Goal: Task Accomplishment & Management: Complete application form

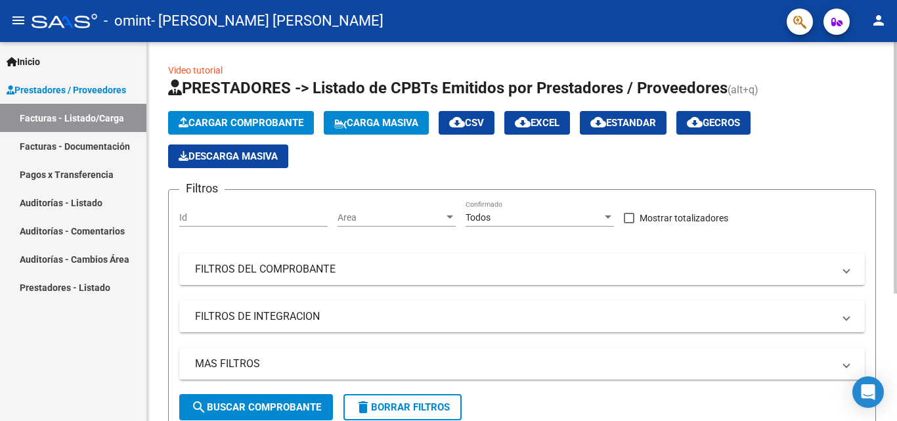
click at [265, 124] on span "Cargar Comprobante" at bounding box center [241, 123] width 125 height 12
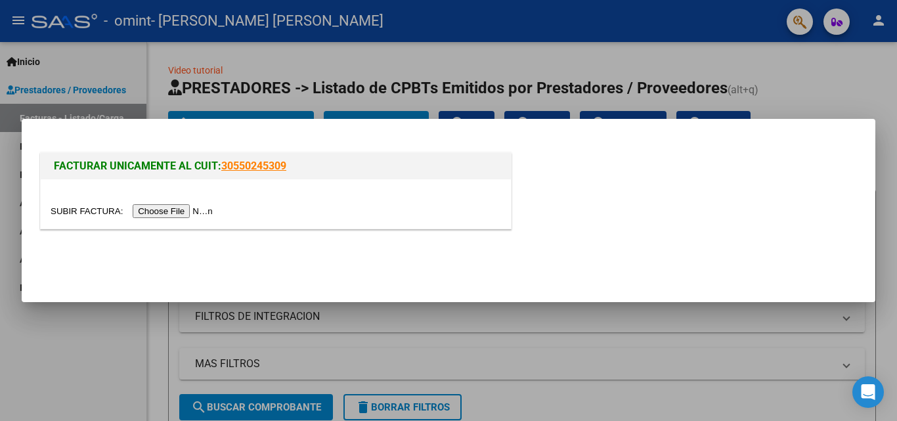
click at [158, 209] on input "file" at bounding box center [134, 211] width 166 height 14
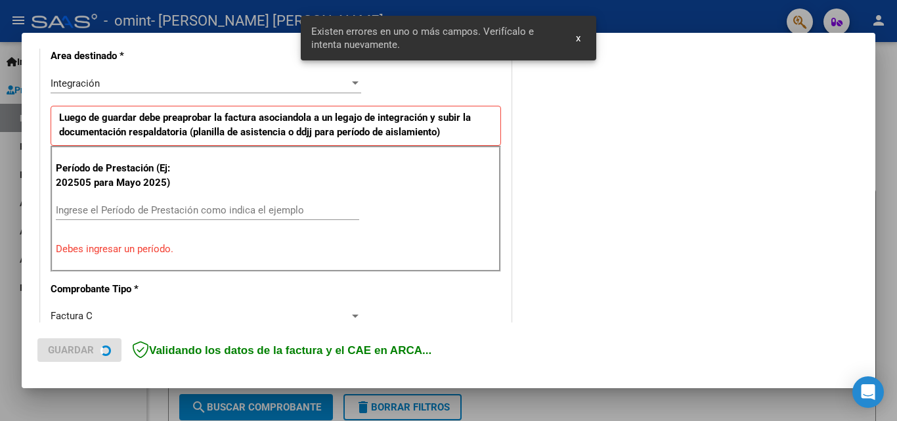
scroll to position [321, 0]
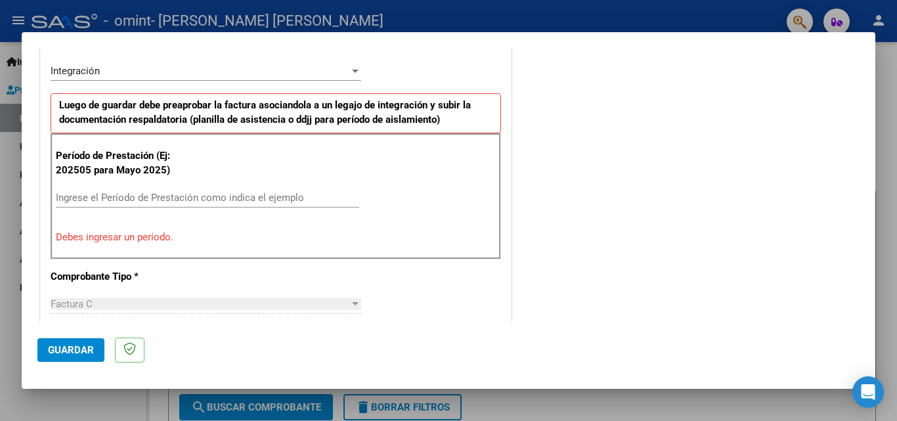
click at [232, 197] on input "Ingrese el Período de Prestación como indica el ejemplo" at bounding box center [208, 198] width 304 height 12
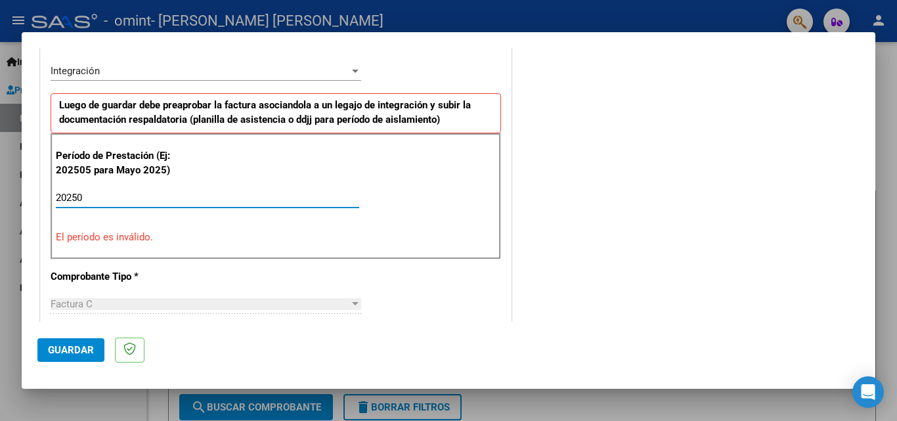
type input "2025"
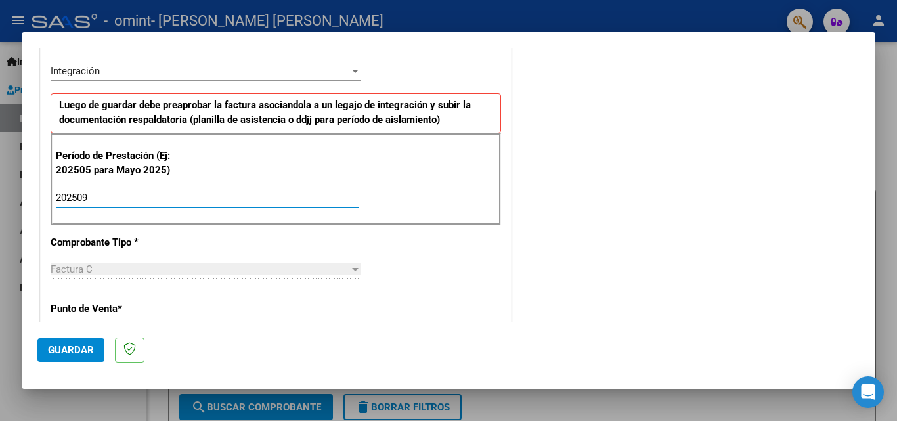
type input "202509"
click at [81, 349] on span "Guardar" at bounding box center [71, 350] width 46 height 12
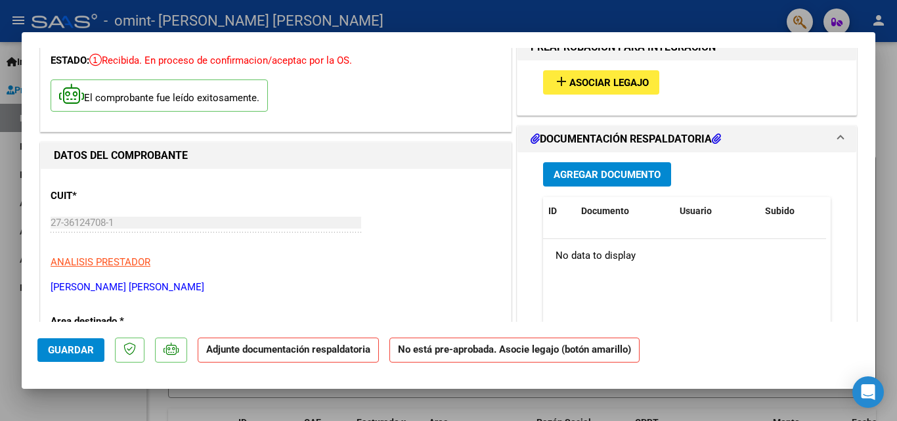
scroll to position [66, 0]
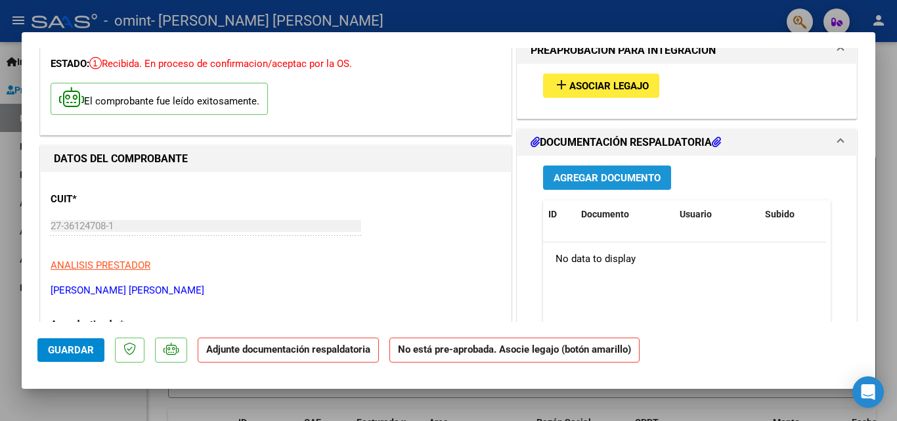
click at [590, 178] on span "Agregar Documento" at bounding box center [607, 178] width 107 height 12
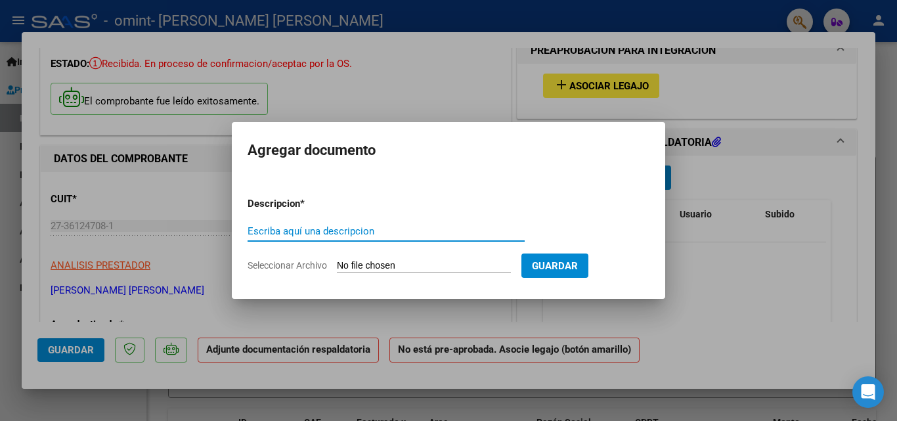
click at [576, 261] on span "Guardar" at bounding box center [555, 266] width 46 height 12
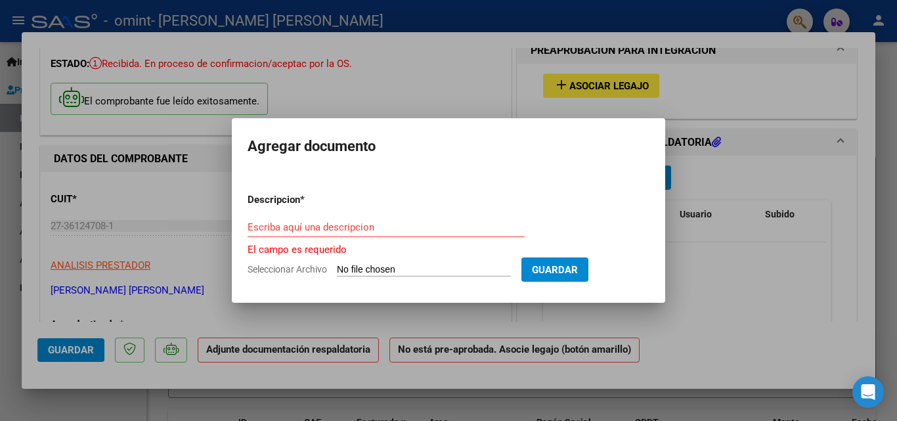
click at [462, 81] on div at bounding box center [448, 210] width 897 height 421
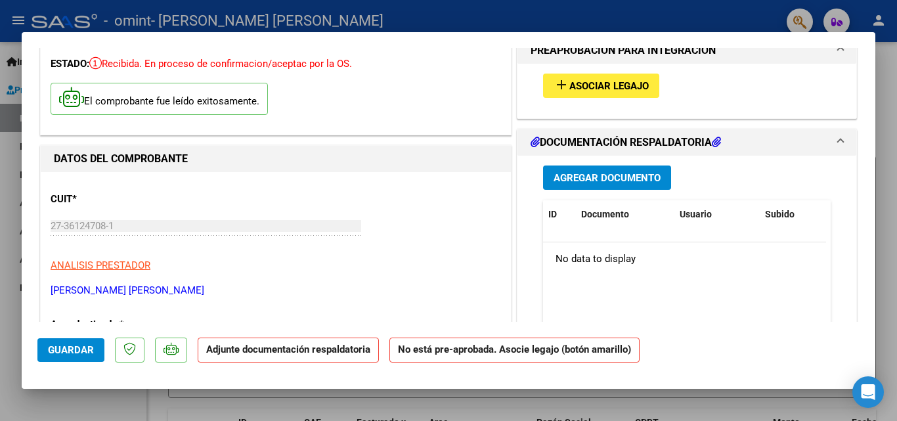
click at [803, 40] on mat-dialog-container "COMPROBANTE VER COMPROBANTE ESTADO: Recibida. En proceso de confirmacion/acepta…" at bounding box center [449, 210] width 854 height 357
click at [68, 349] on span "Guardar" at bounding box center [71, 350] width 46 height 12
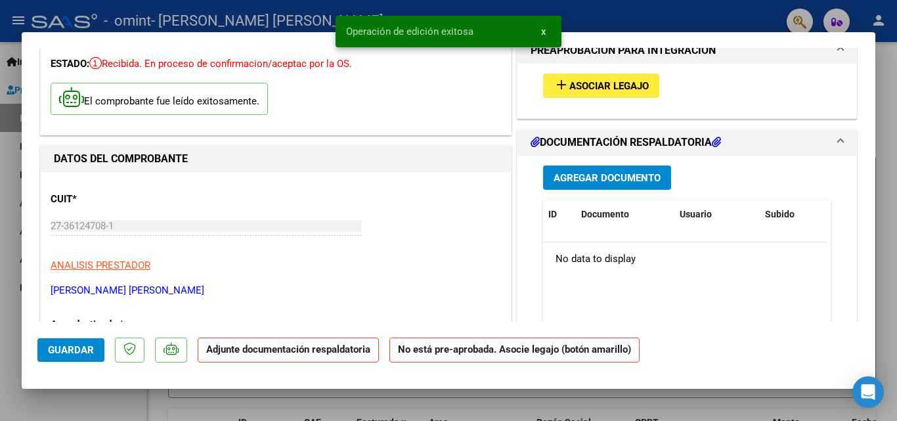
click at [76, 404] on div at bounding box center [448, 210] width 897 height 421
type input "$ 0,00"
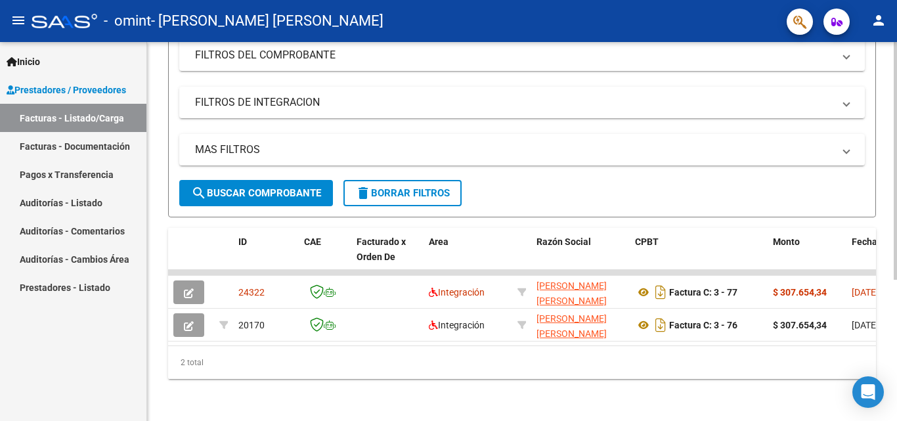
scroll to position [225, 0]
click at [861, 273] on div "Video tutorial PRESTADORES -> Listado de CPBTs Emitidos por Prestadores / Prove…" at bounding box center [524, 124] width 754 height 593
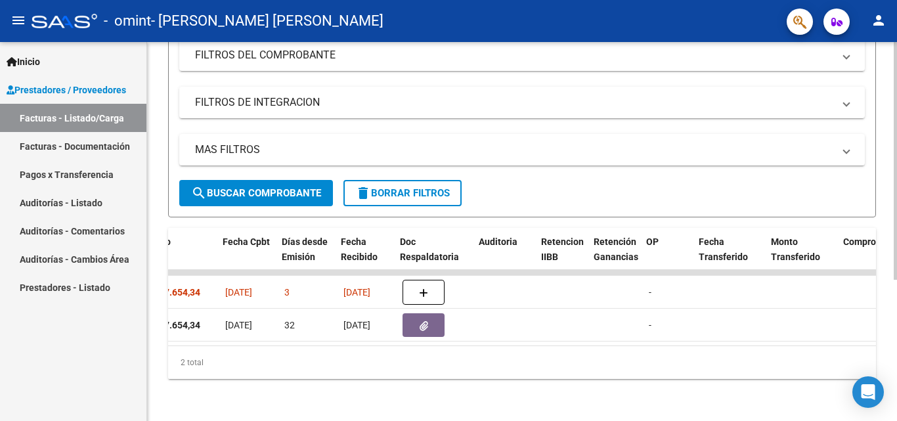
scroll to position [0, 635]
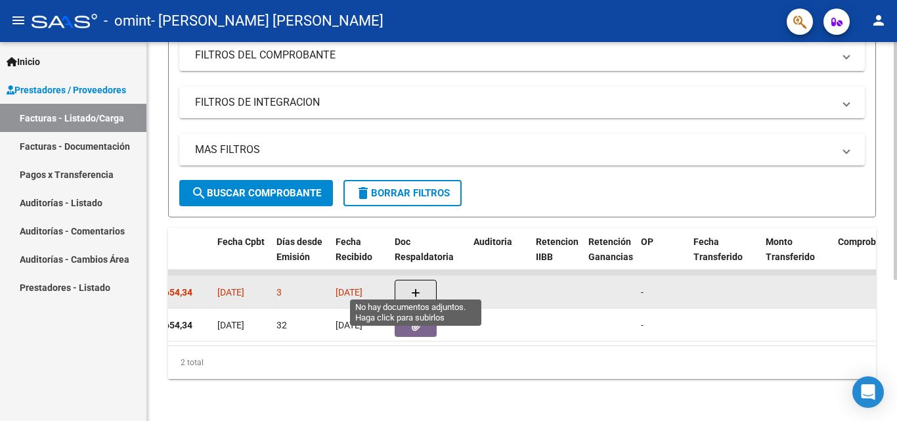
click at [417, 288] on icon "button" at bounding box center [415, 293] width 9 height 10
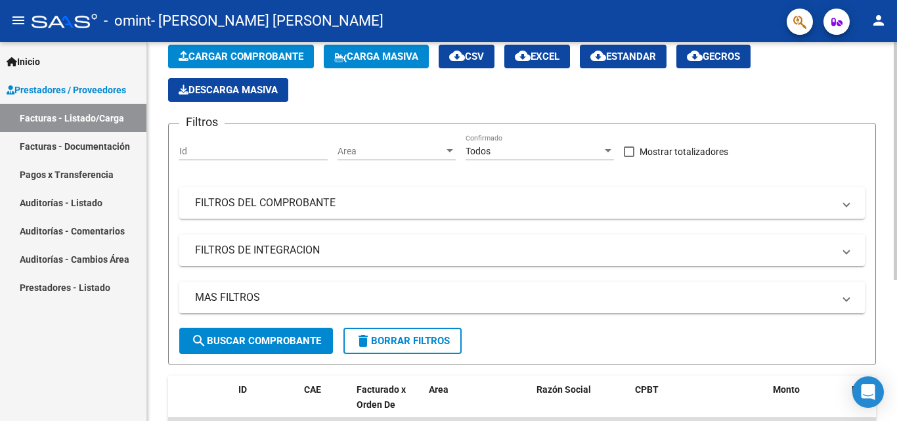
scroll to position [0, 0]
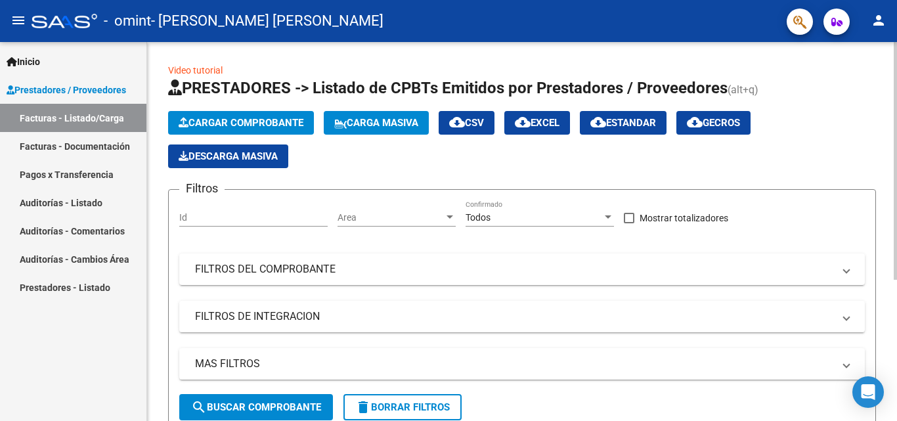
click at [897, 119] on div at bounding box center [895, 161] width 3 height 238
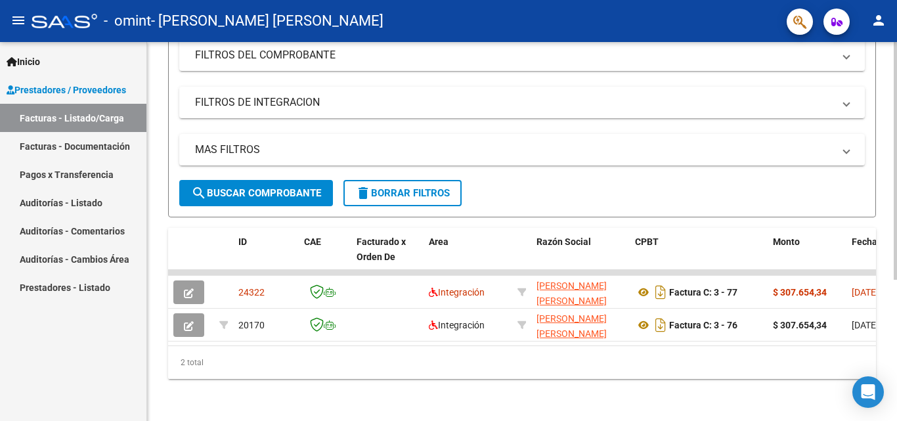
scroll to position [225, 0]
click at [889, 350] on div "Video tutorial PRESTADORES -> Listado de CPBTs Emitidos por Prestadores / Prove…" at bounding box center [524, 124] width 754 height 593
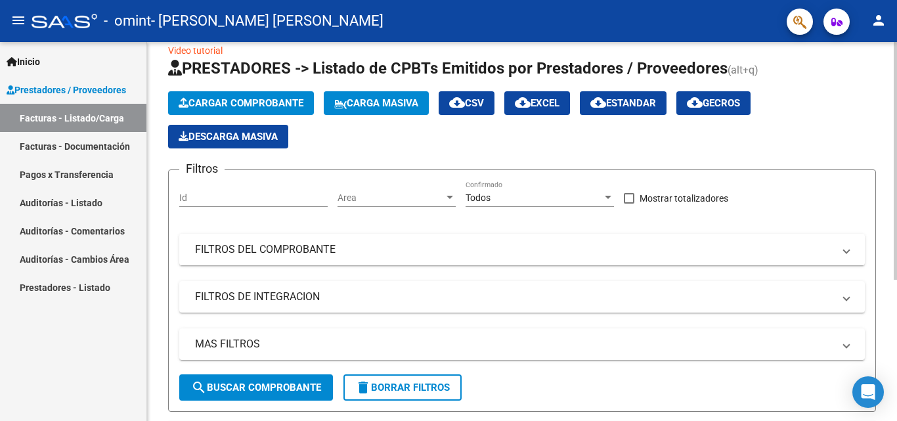
scroll to position [0, 0]
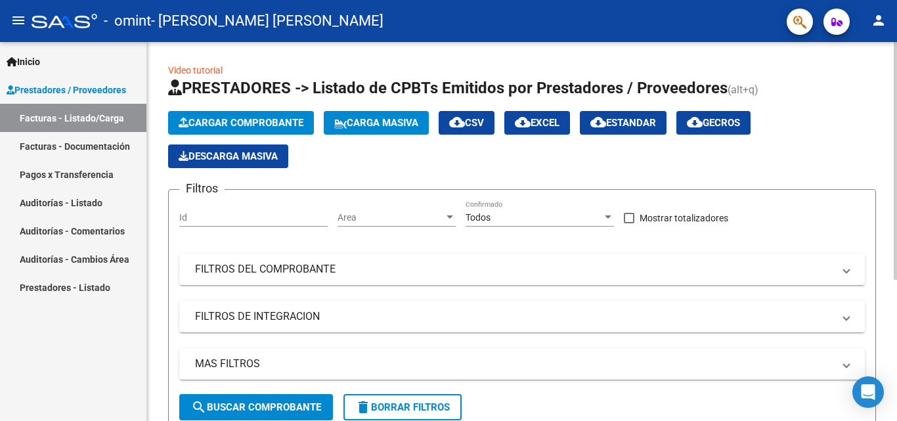
click at [897, 93] on div at bounding box center [895, 161] width 3 height 238
click at [484, 122] on span "cloud_download CSV" at bounding box center [466, 123] width 35 height 12
click at [814, 161] on div "Cargar Comprobante Carga Masiva cloud_download CSV cloud_download EXCEL cloud_d…" at bounding box center [522, 139] width 708 height 57
click at [271, 128] on span "Cargar Comprobante" at bounding box center [241, 123] width 125 height 12
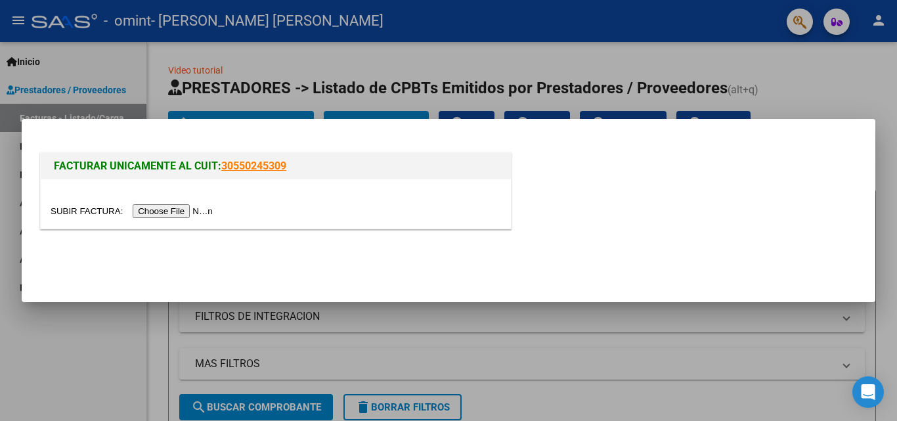
click at [186, 210] on input "file" at bounding box center [134, 211] width 166 height 14
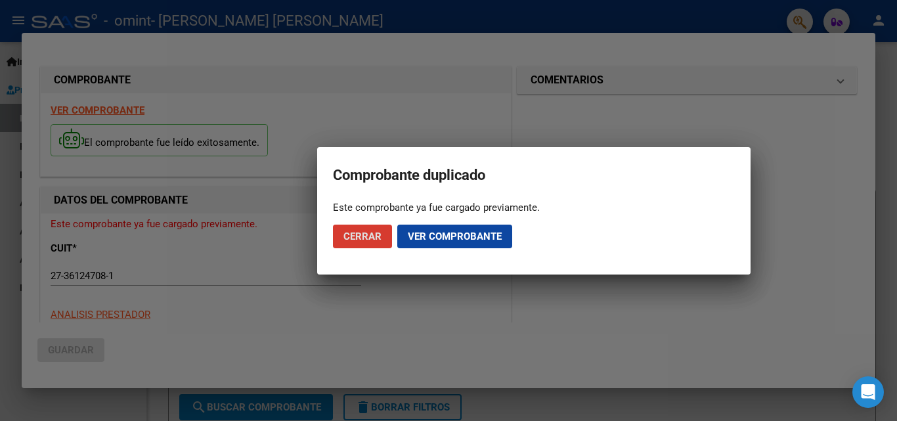
click at [417, 235] on span "Ver comprobante" at bounding box center [455, 237] width 94 height 12
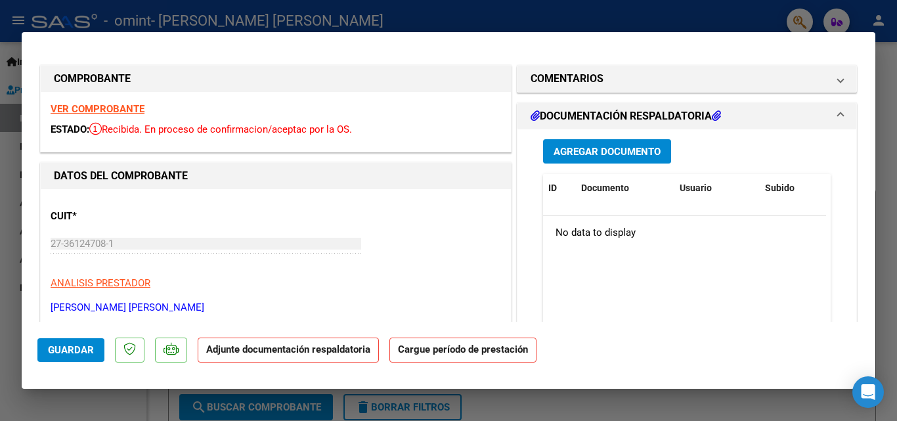
click at [637, 151] on span "Agregar Documento" at bounding box center [607, 152] width 107 height 12
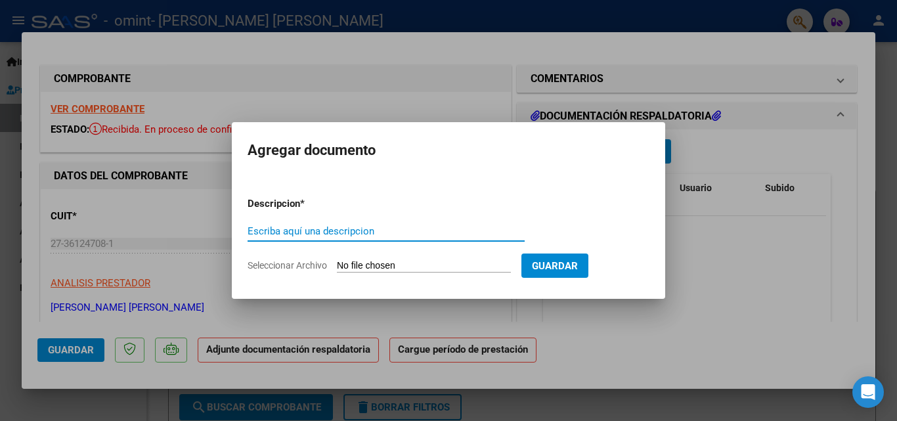
click at [449, 236] on input "Escriba aquí una descripcion" at bounding box center [386, 231] width 277 height 12
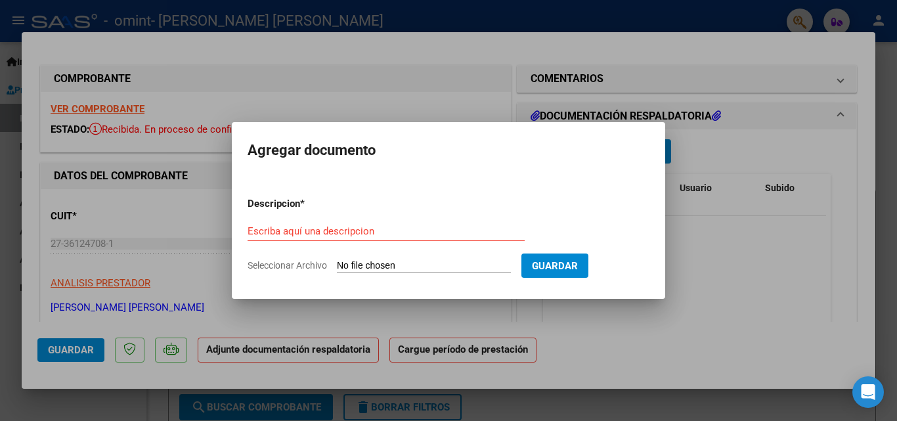
click at [463, 266] on input "Seleccionar Archivo" at bounding box center [424, 266] width 174 height 12
type input "C:\fakepath\Archivo_escaneado_20251006-1648.pdf"
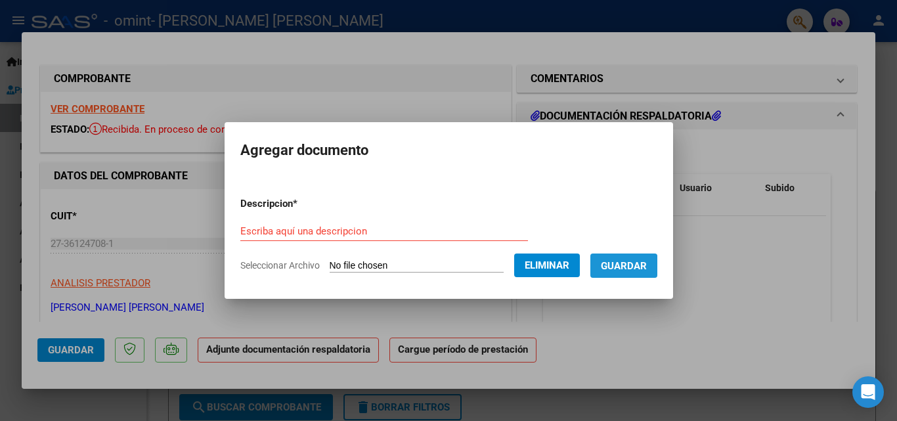
click at [635, 266] on span "Guardar" at bounding box center [624, 266] width 46 height 12
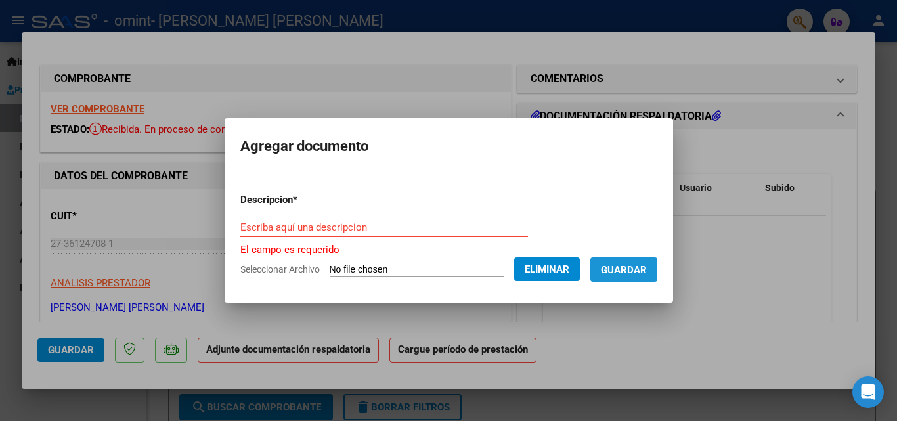
click at [644, 270] on span "Guardar" at bounding box center [624, 270] width 46 height 12
click at [289, 231] on input "Escriba aquí una descripcion" at bounding box center [384, 227] width 288 height 12
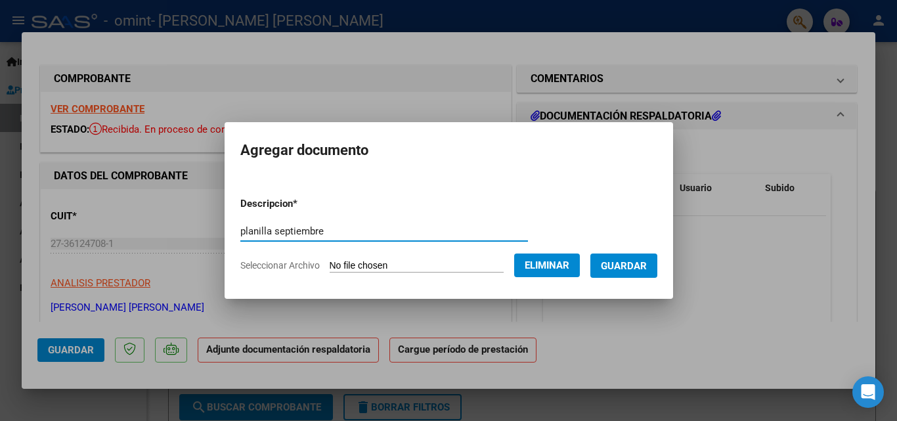
type input "planilla septiembre"
click at [640, 263] on span "Guardar" at bounding box center [624, 266] width 46 height 12
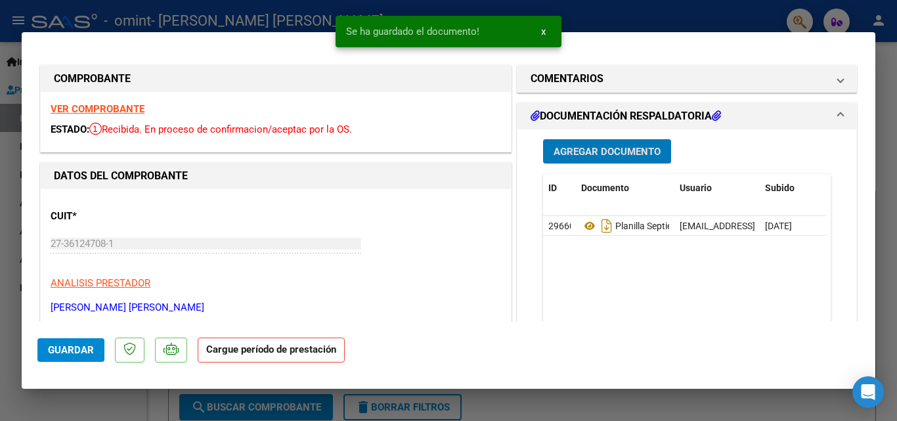
click at [80, 352] on span "Guardar" at bounding box center [71, 350] width 46 height 12
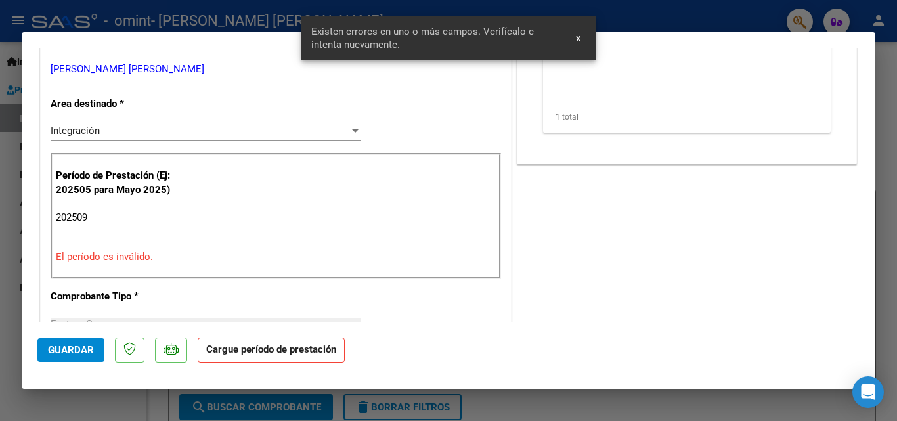
scroll to position [258, 0]
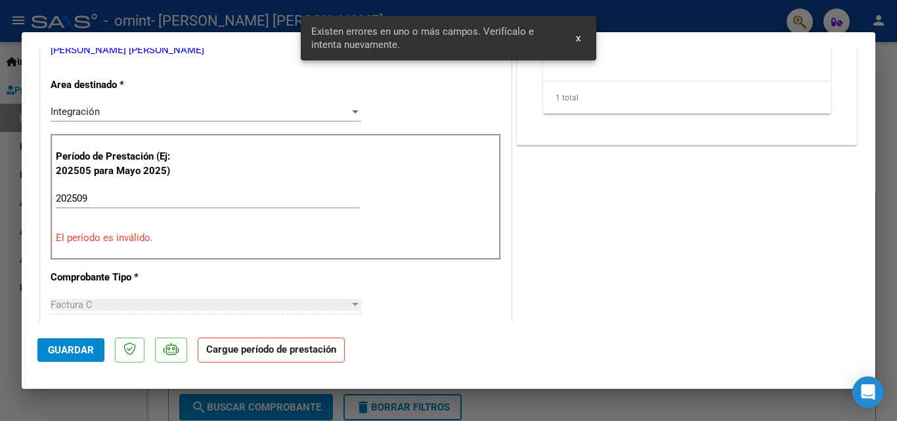
click at [76, 348] on span "Guardar" at bounding box center [71, 350] width 46 height 12
click at [91, 196] on input "202509" at bounding box center [208, 198] width 304 height 12
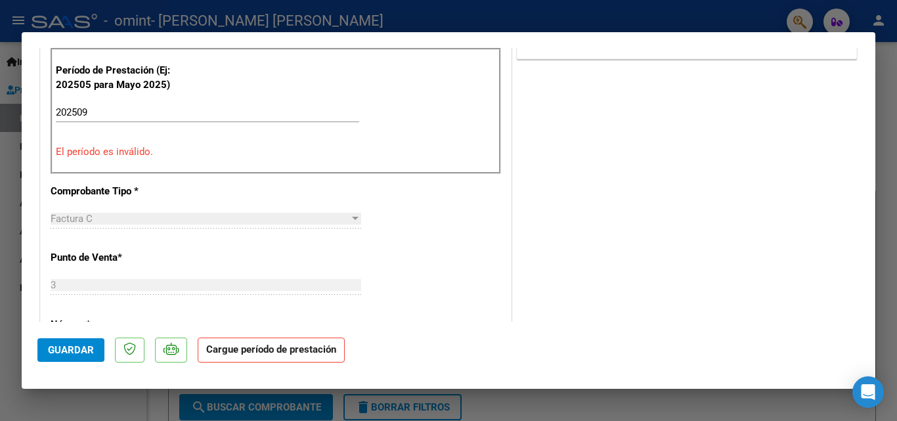
scroll to position [359, 0]
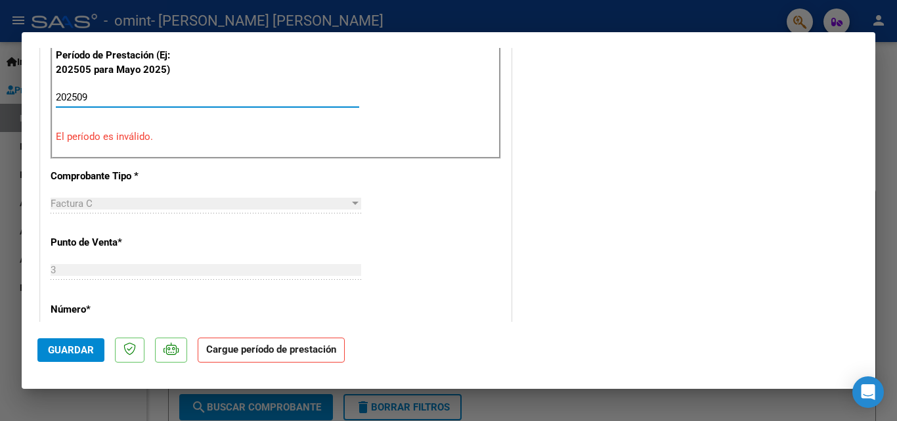
click at [94, 96] on input "202509" at bounding box center [208, 97] width 304 height 12
type input "202509"
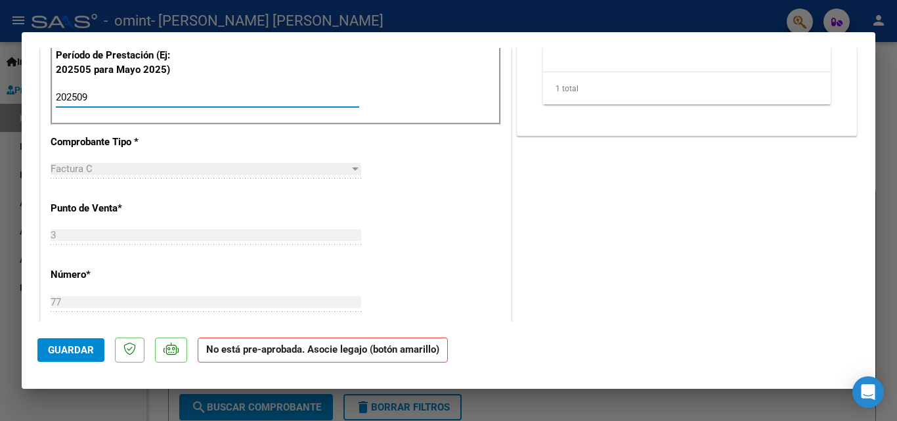
click at [65, 353] on span "Guardar" at bounding box center [71, 350] width 46 height 12
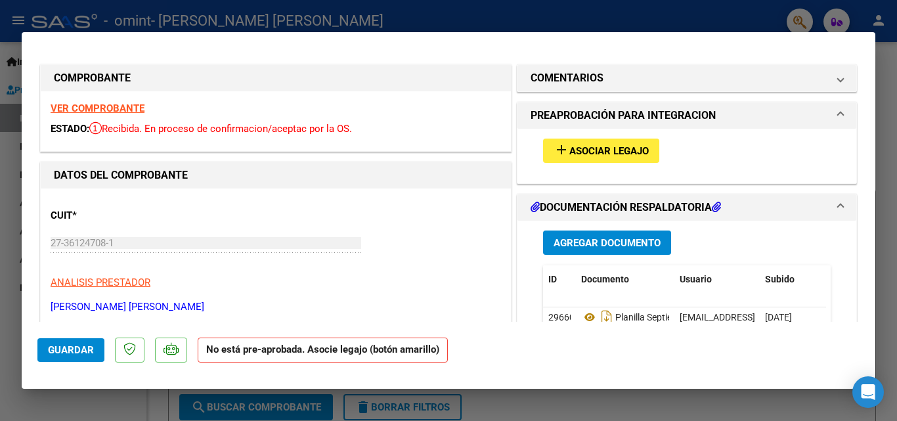
scroll to position [0, 0]
click at [583, 147] on span "Asociar Legajo" at bounding box center [609, 152] width 79 height 12
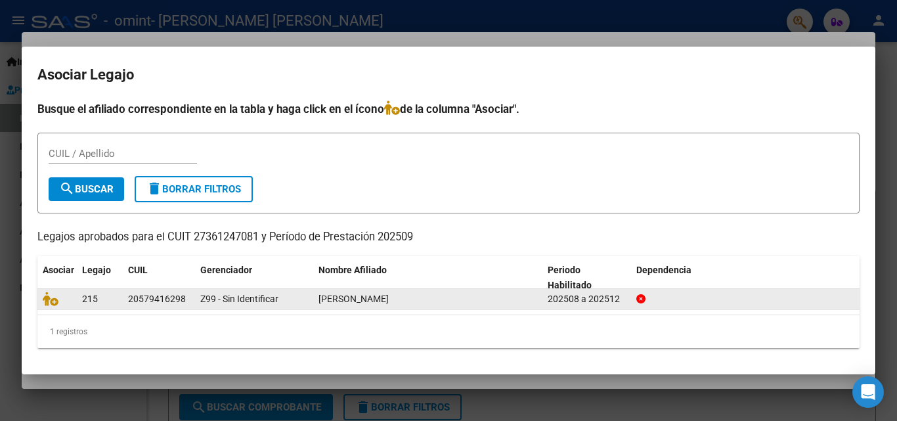
click at [333, 301] on span "[PERSON_NAME]" at bounding box center [354, 299] width 70 height 11
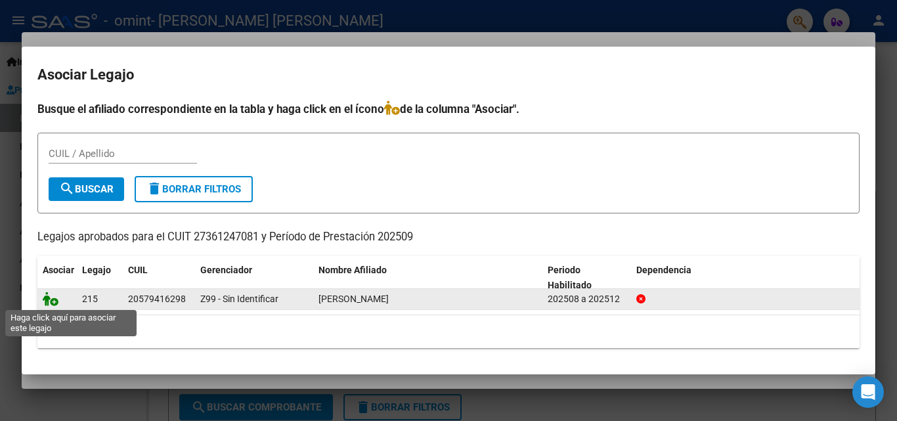
click at [53, 301] on icon at bounding box center [51, 299] width 16 height 14
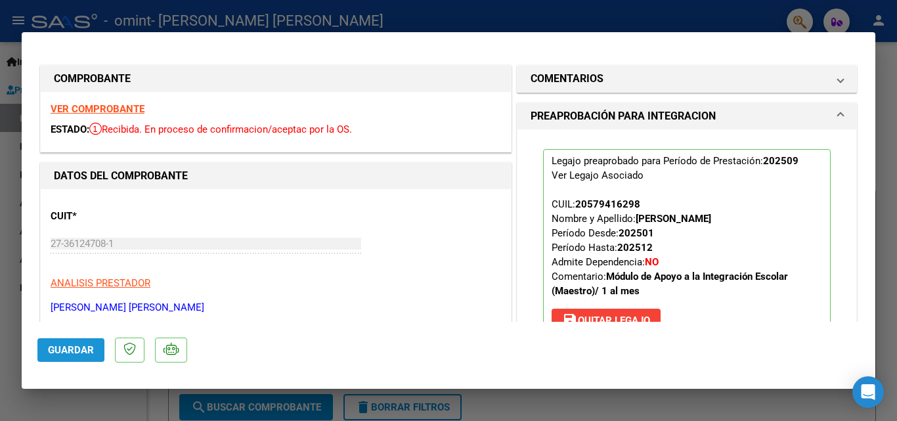
click at [81, 349] on span "Guardar" at bounding box center [71, 350] width 46 height 12
click at [890, 78] on div at bounding box center [448, 210] width 897 height 421
type input "$ 0,00"
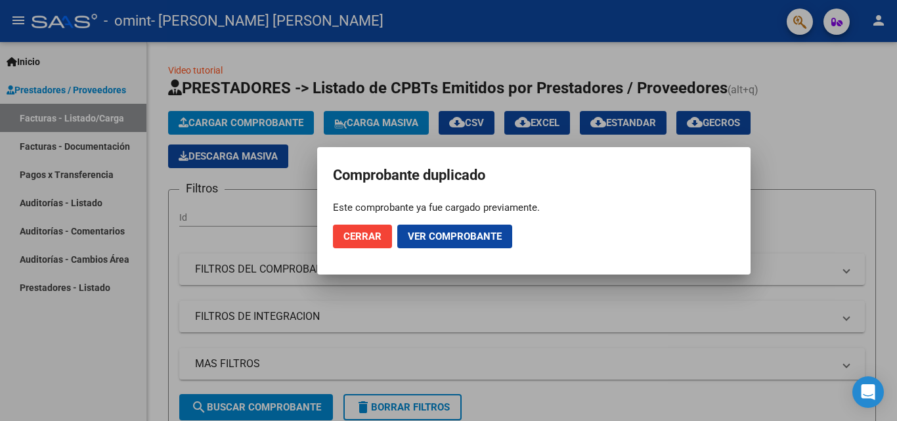
click at [374, 238] on span "Cerrar" at bounding box center [363, 237] width 38 height 12
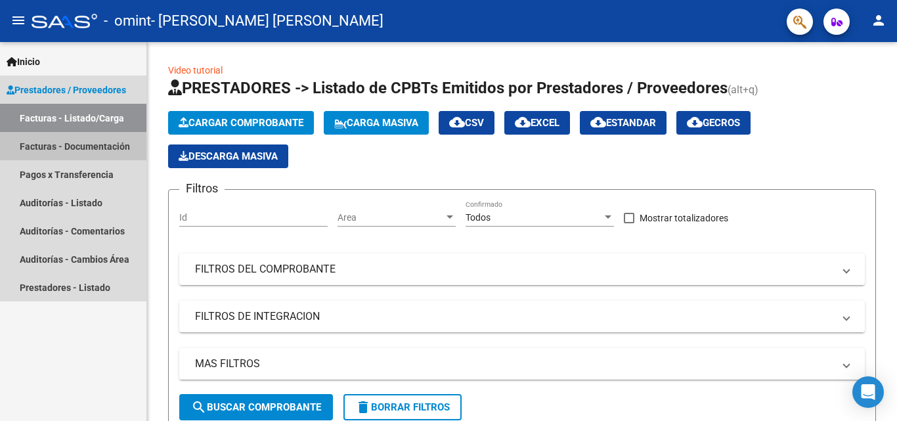
click at [95, 144] on link "Facturas - Documentación" at bounding box center [73, 146] width 147 height 28
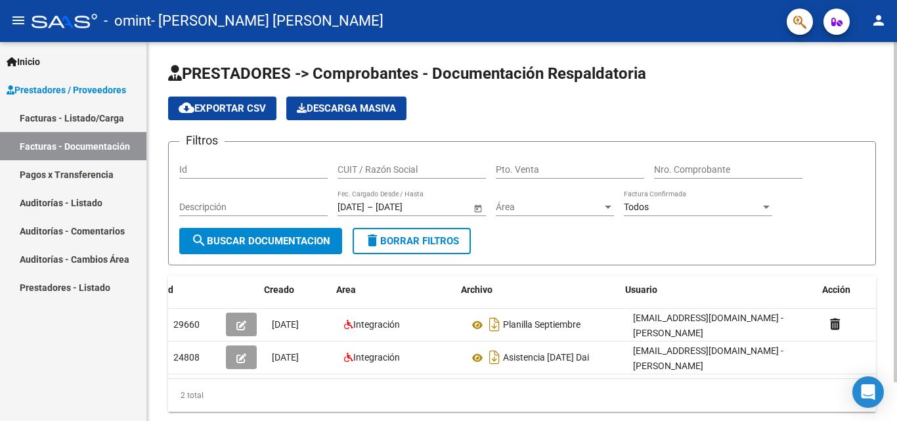
scroll to position [0, 14]
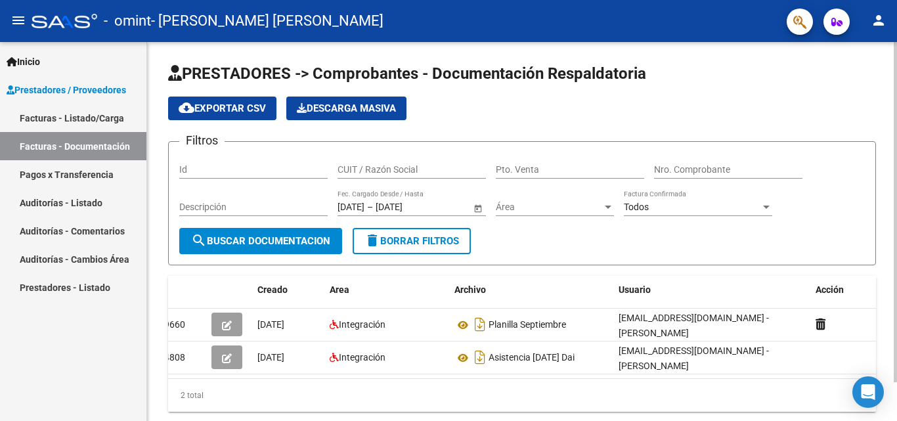
drag, startPoint x: 404, startPoint y: 389, endPoint x: 317, endPoint y: 386, distance: 87.4
click at [317, 386] on div "Id Creado Area Archivo Usuario Acción 29660 [DATE] Integración Planilla Septiem…" at bounding box center [522, 344] width 708 height 136
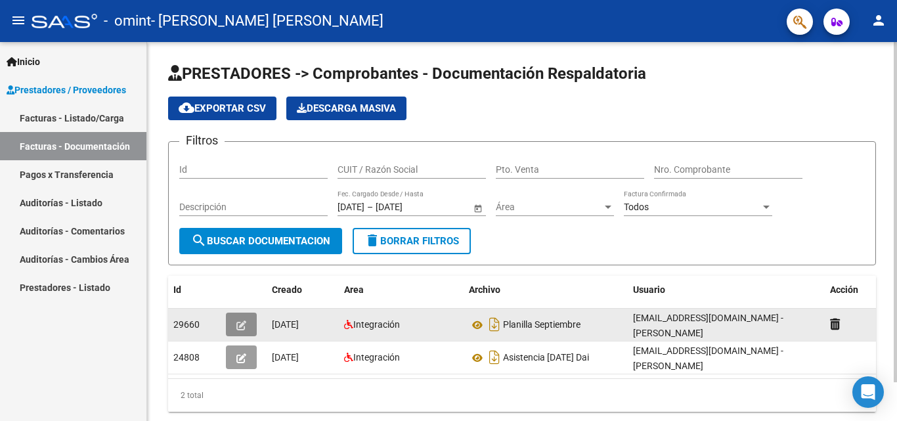
click at [239, 321] on icon "button" at bounding box center [242, 326] width 10 height 10
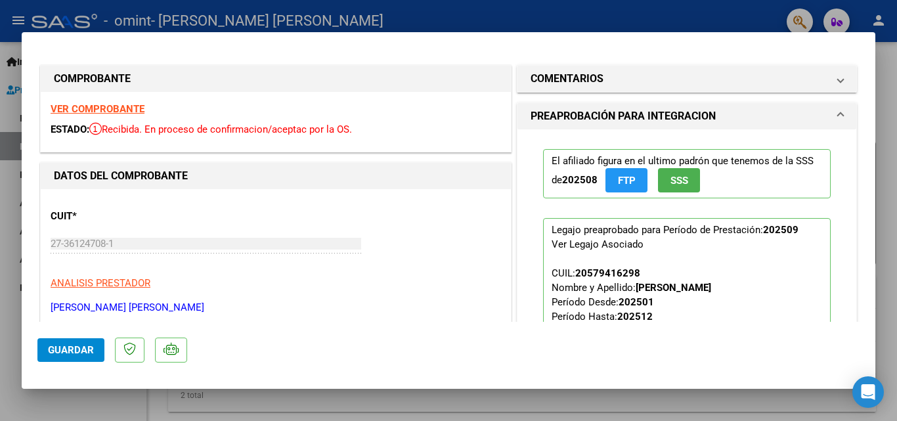
click at [886, 76] on div at bounding box center [448, 210] width 897 height 421
type input "$ 0,00"
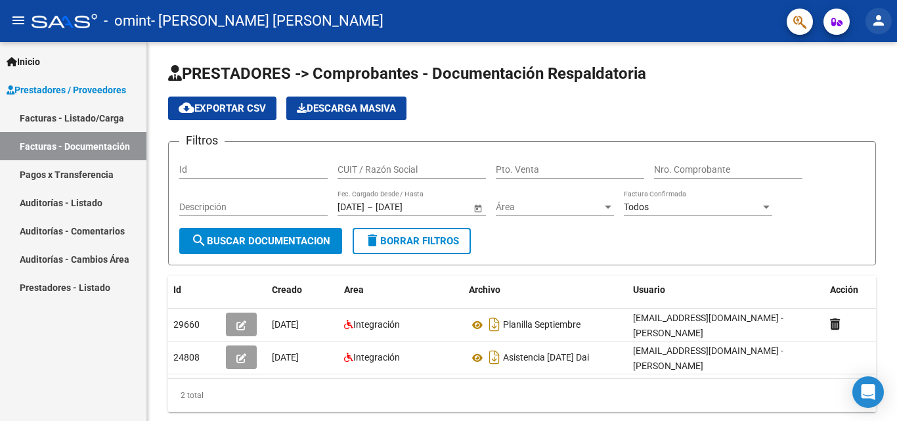
click at [881, 24] on mat-icon "person" at bounding box center [879, 20] width 16 height 16
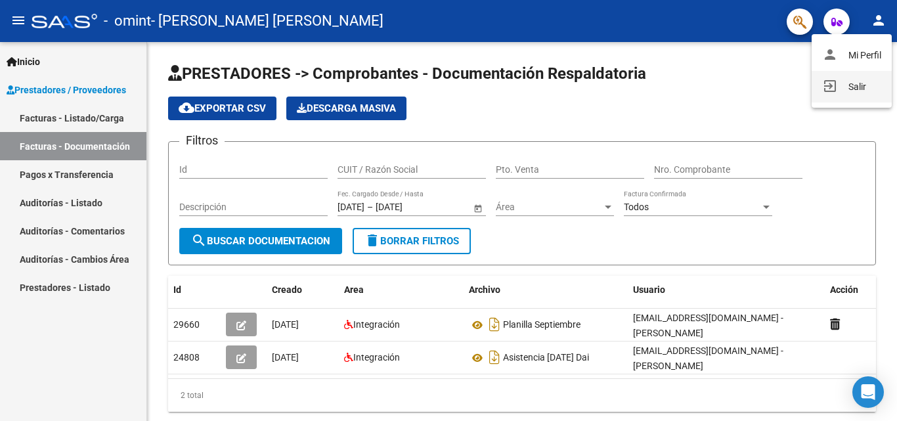
click at [855, 83] on button "exit_to_app Salir" at bounding box center [852, 87] width 80 height 32
